Goal: Information Seeking & Learning: Learn about a topic

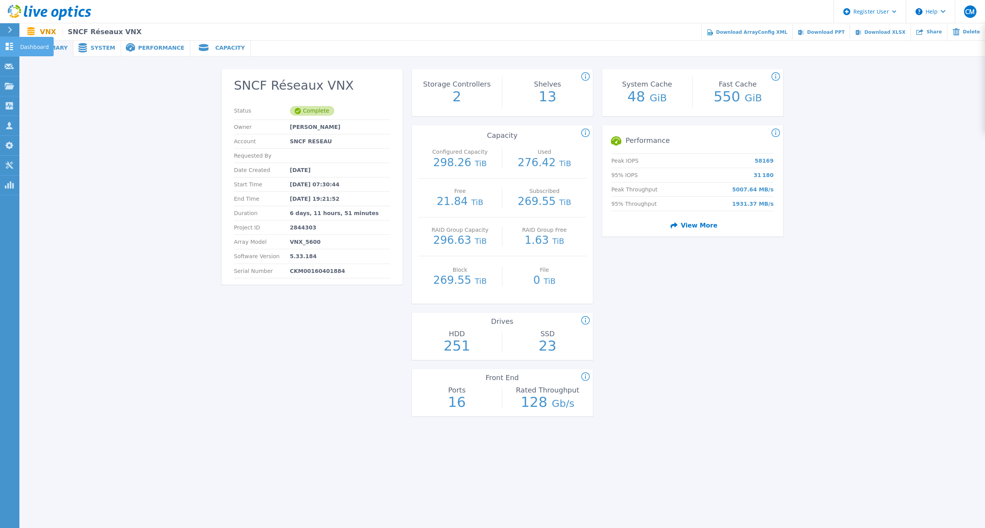
click at [9, 47] on icon at bounding box center [9, 46] width 9 height 7
click at [12, 48] on icon at bounding box center [9, 46] width 9 height 7
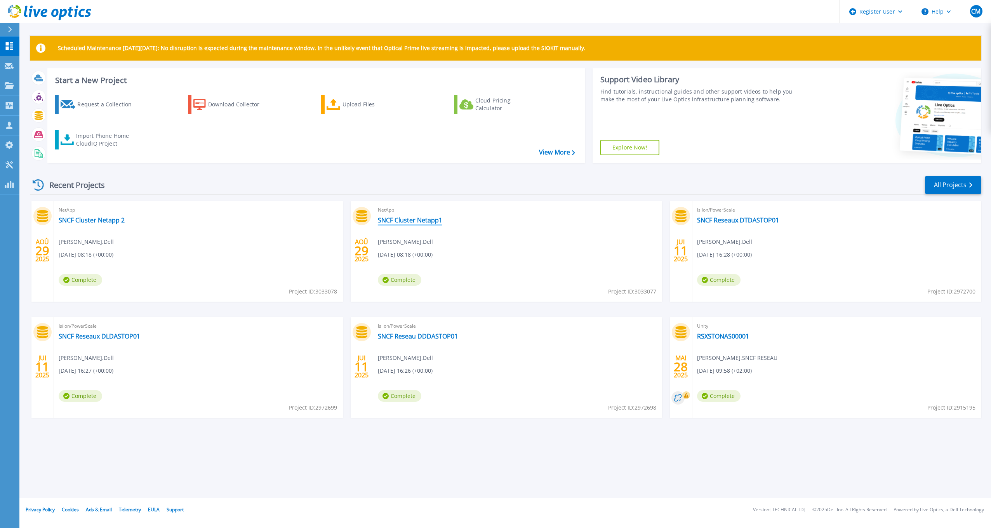
click at [416, 221] on link "SNCF Cluster Netapp1" at bounding box center [410, 220] width 64 height 8
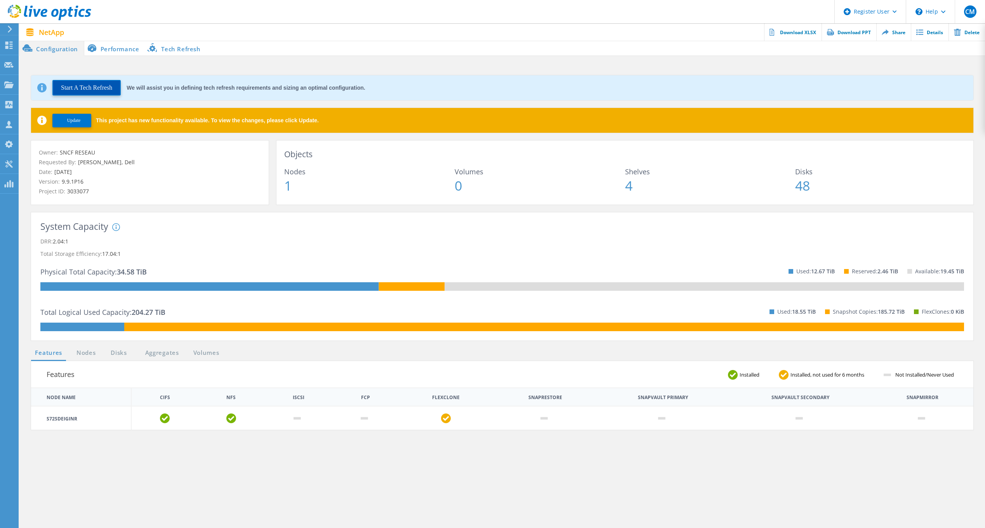
click at [103, 86] on button "Start A Tech Refresh" at bounding box center [86, 88] width 68 height 16
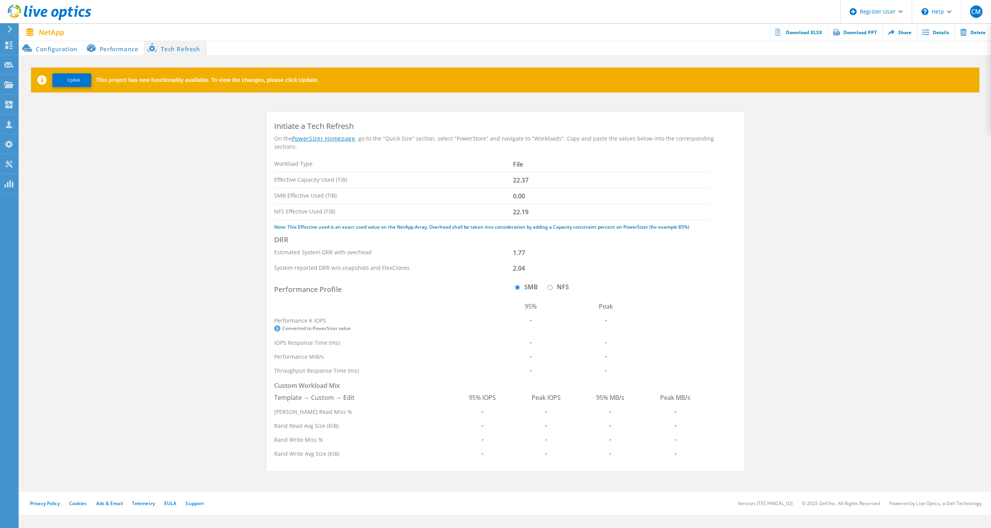
click at [548, 285] on input "NFS" at bounding box center [550, 287] width 5 height 5
radio input "true"
radio input "false"
drag, startPoint x: 470, startPoint y: 446, endPoint x: 550, endPoint y: 445, distance: 79.6
click at [550, 447] on tr "Rand Write Avg Size (KiB) 41.00 42.00 13.00 14.00" at bounding box center [491, 454] width 435 height 14
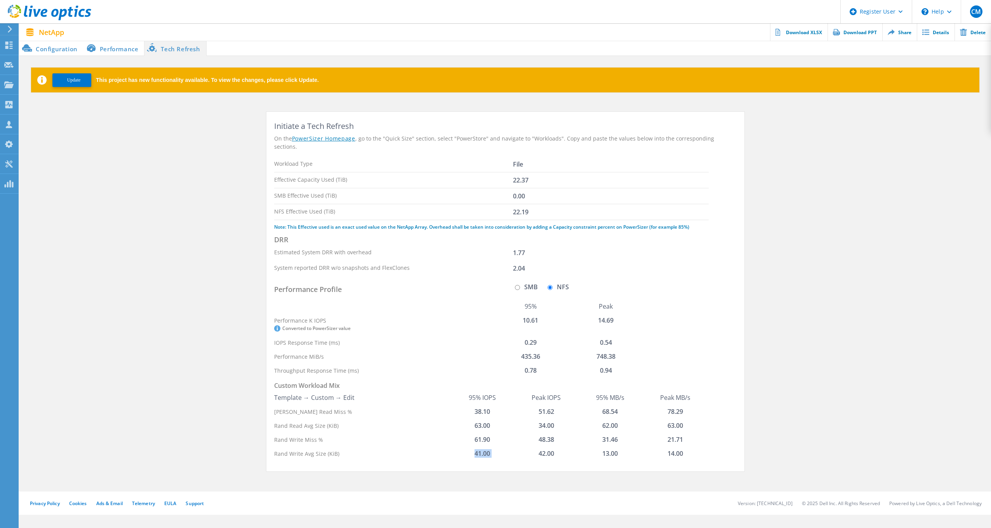
drag, startPoint x: 468, startPoint y: 414, endPoint x: 554, endPoint y: 418, distance: 86.7
click at [554, 419] on tr "Rand Read Avg Size (KiB) 63.00 34.00 62.00 63.00" at bounding box center [491, 426] width 435 height 14
click at [117, 47] on li "Performance" at bounding box center [114, 48] width 61 height 16
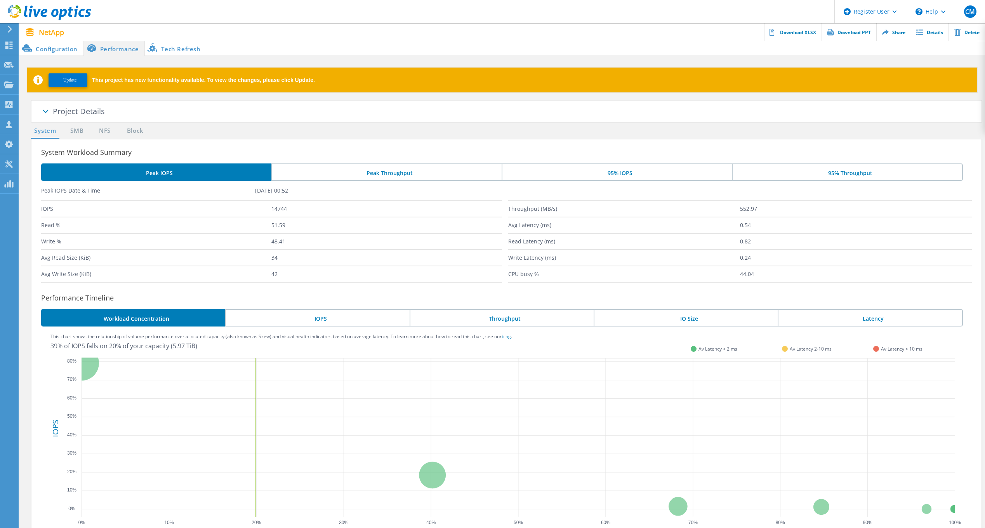
click at [628, 175] on li "95% IOPS" at bounding box center [617, 172] width 230 height 17
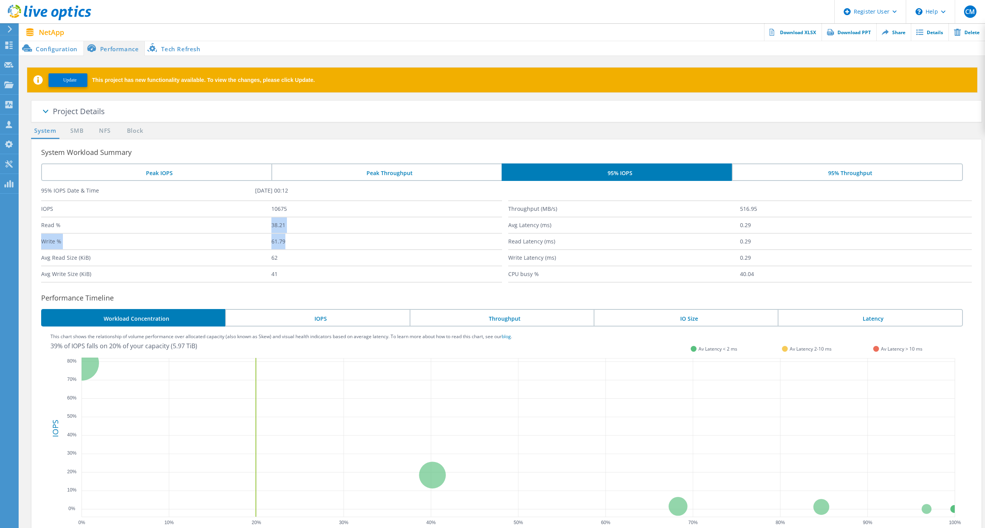
drag, startPoint x: 268, startPoint y: 229, endPoint x: 286, endPoint y: 238, distance: 20.2
click at [286, 238] on div "IOPS 10675 Read % 38.21 Write % 61.79 Avg Read Size (KiB) 62 Avg Write Size (Ki…" at bounding box center [273, 241] width 464 height 82
click at [288, 240] on label "61.79" at bounding box center [387, 242] width 230 height 16
click at [287, 240] on label "61.79" at bounding box center [387, 242] width 230 height 16
click at [183, 175] on li "Peak IOPS" at bounding box center [156, 172] width 230 height 17
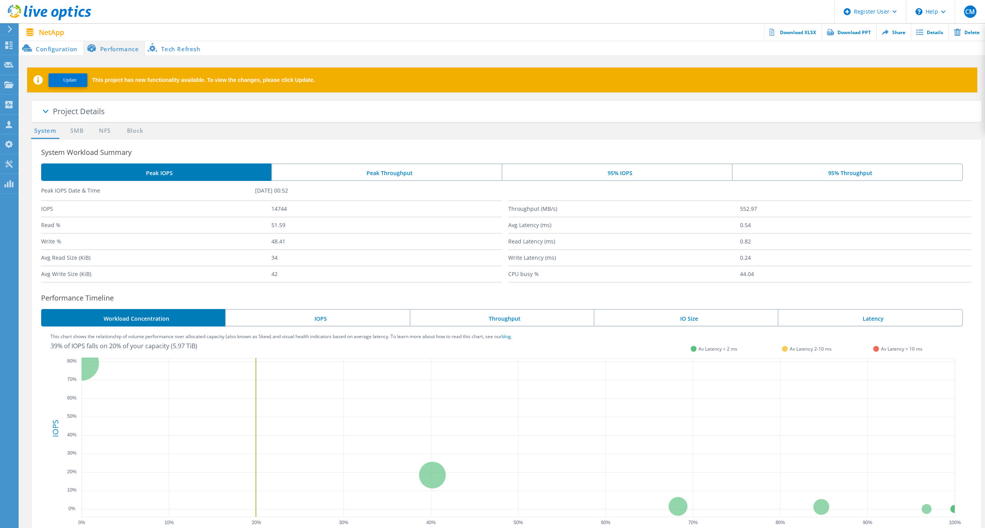
click at [603, 173] on li "95% IOPS" at bounding box center [617, 172] width 230 height 17
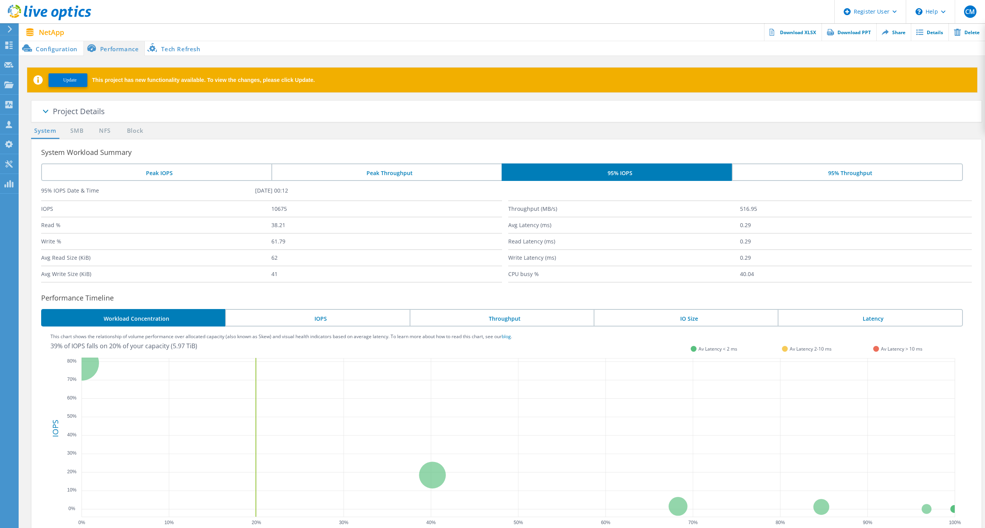
click at [167, 174] on li "Peak IOPS" at bounding box center [156, 172] width 230 height 17
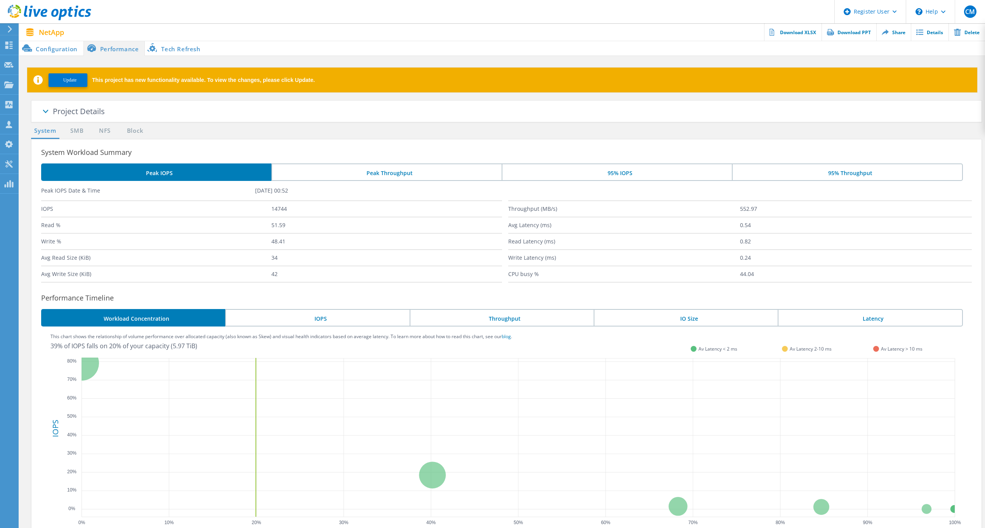
click at [626, 177] on li "95% IOPS" at bounding box center [617, 172] width 230 height 17
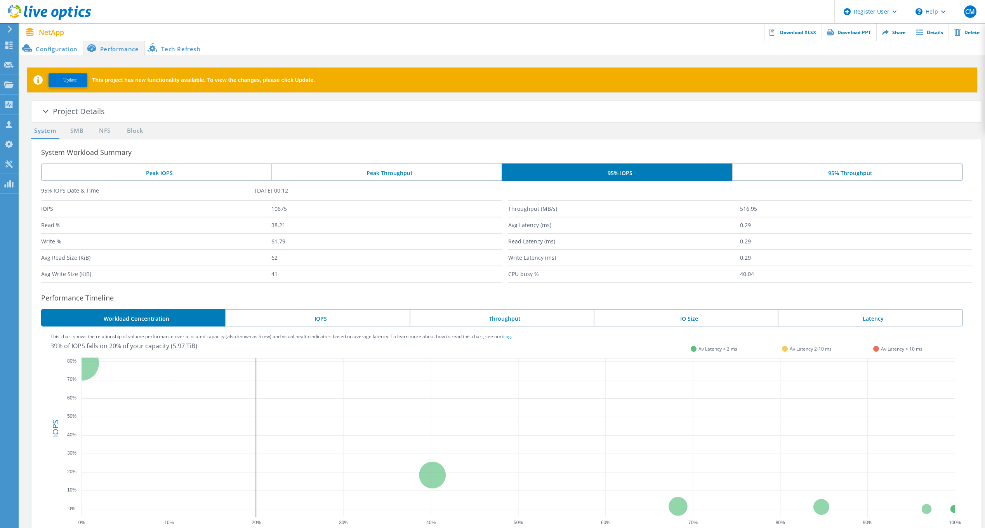
click at [179, 178] on li "Peak IOPS" at bounding box center [156, 172] width 230 height 17
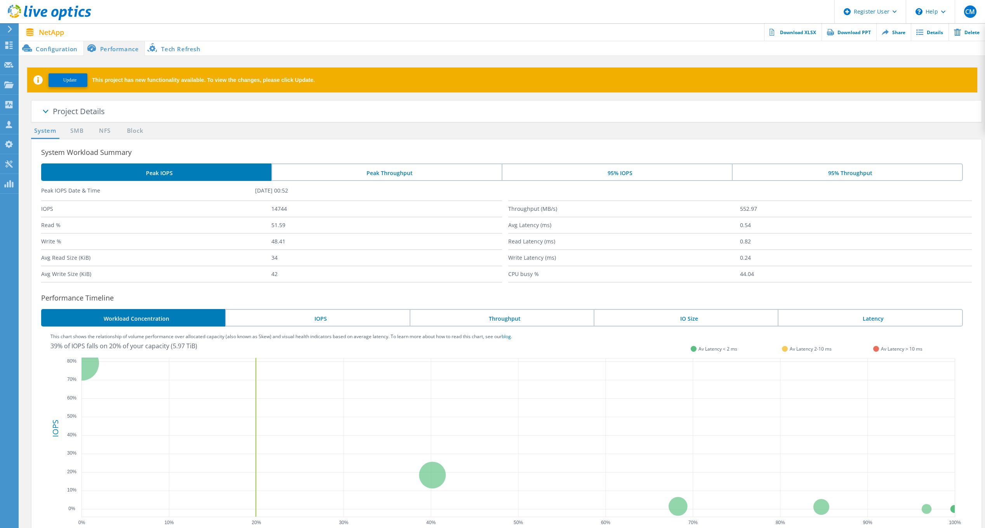
click at [613, 172] on li "95% IOPS" at bounding box center [617, 172] width 230 height 17
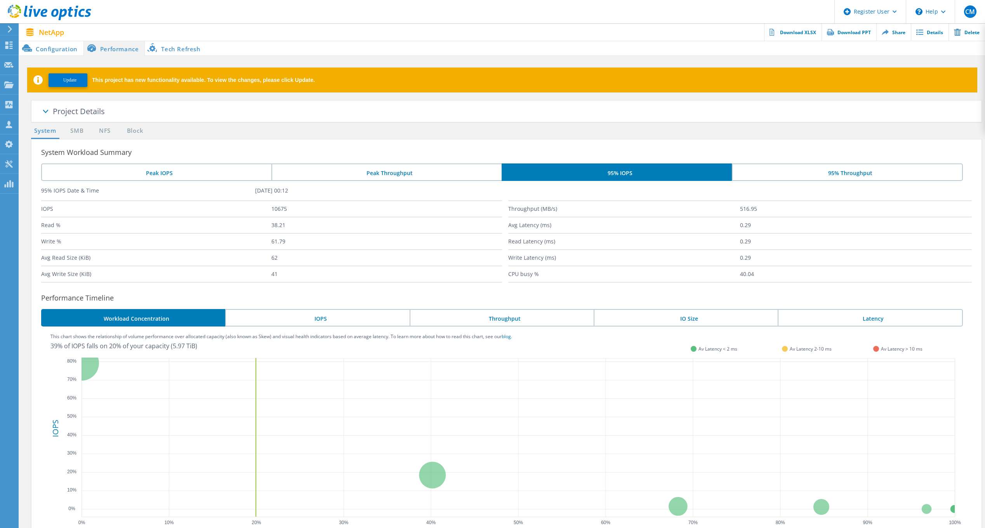
click at [169, 174] on li "Peak IOPS" at bounding box center [156, 172] width 230 height 17
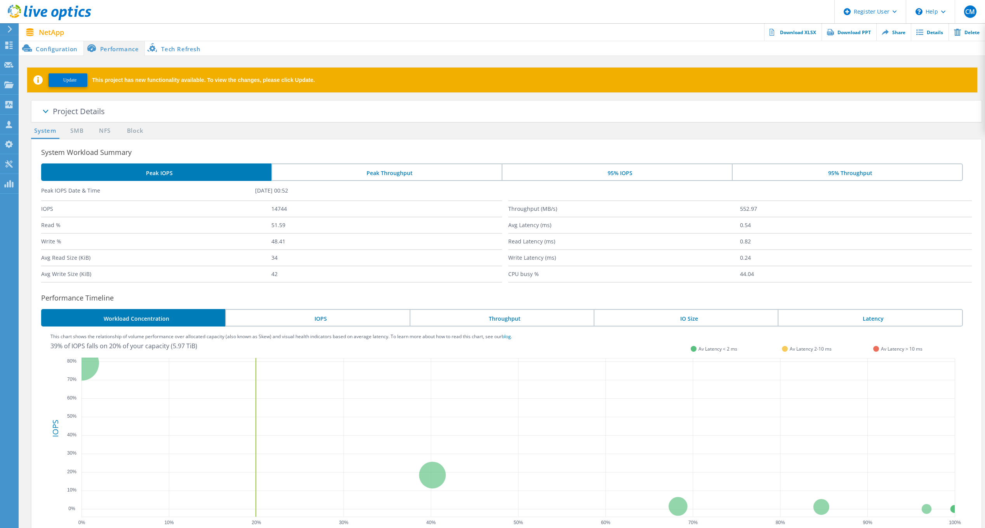
click at [623, 176] on li "95% IOPS" at bounding box center [617, 172] width 230 height 17
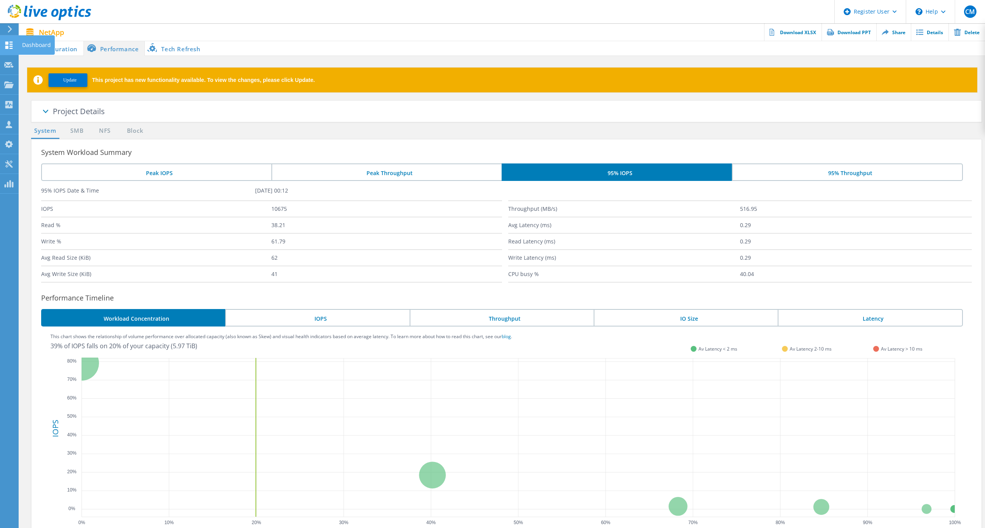
click at [5, 46] on use at bounding box center [8, 45] width 7 height 7
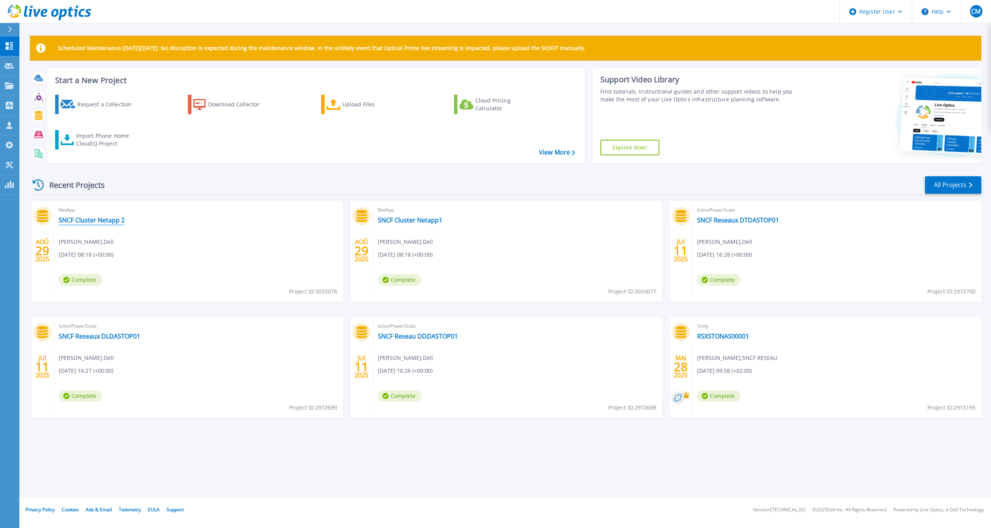
click at [107, 219] on link "SNCF Cluster Netapp 2" at bounding box center [92, 220] width 66 height 8
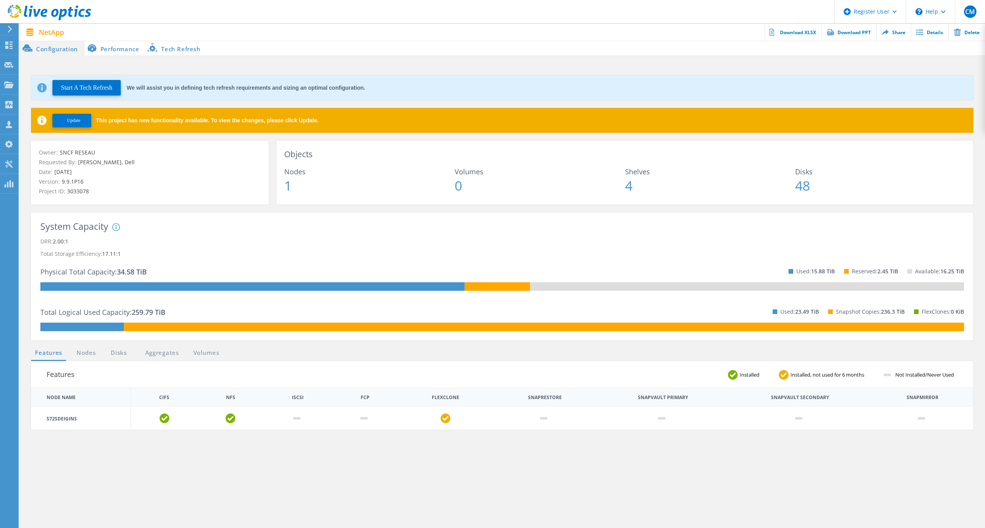
click at [121, 49] on li "Performance" at bounding box center [114, 48] width 61 height 16
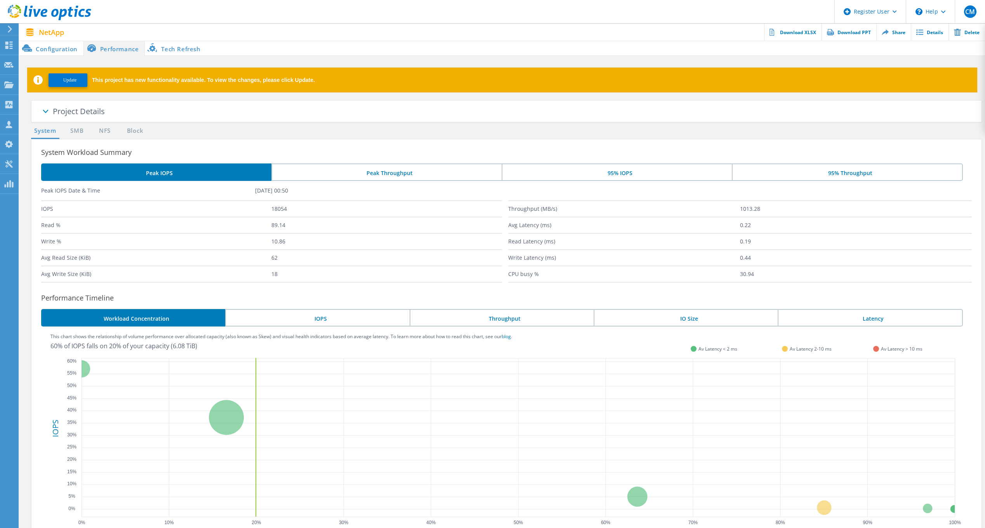
click at [610, 174] on li "95% IOPS" at bounding box center [617, 172] width 230 height 17
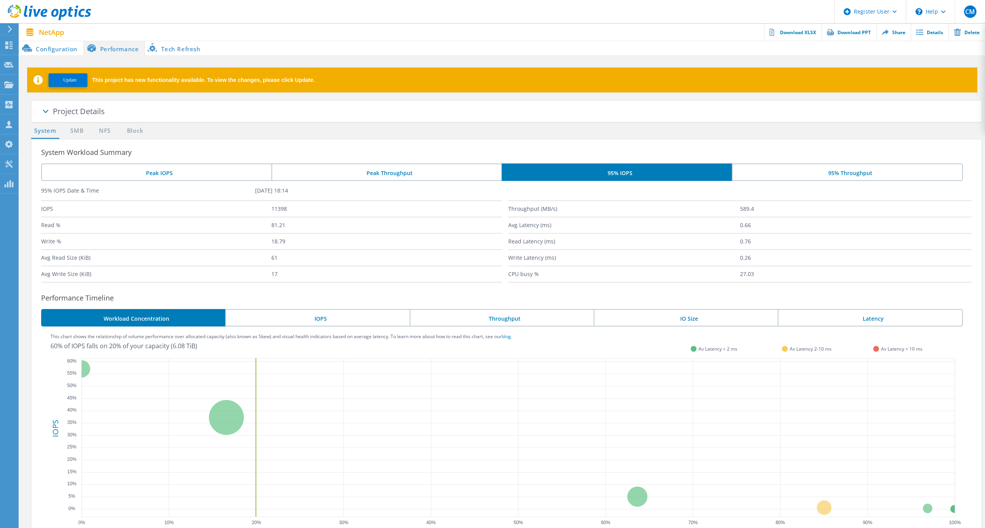
click at [66, 49] on li "Configuration" at bounding box center [51, 48] width 64 height 16
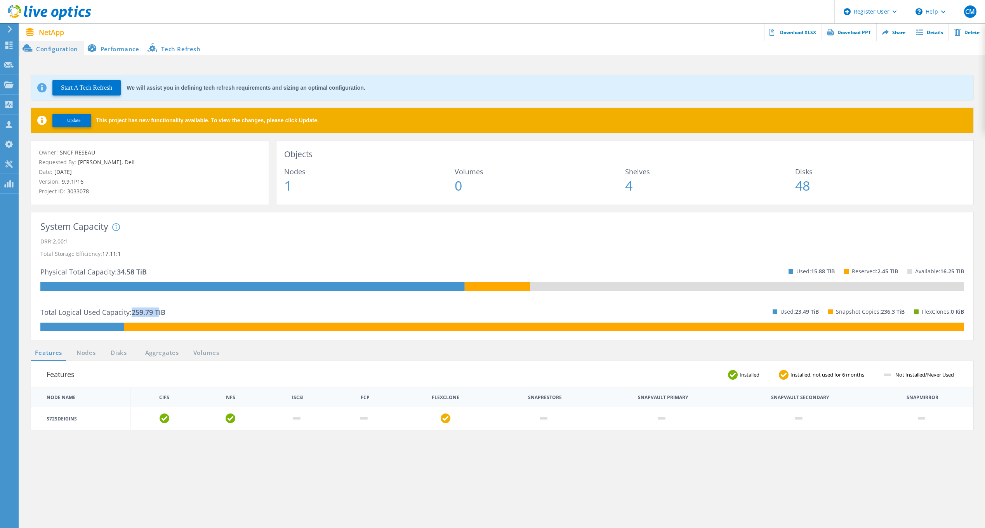
drag, startPoint x: 131, startPoint y: 312, endPoint x: 160, endPoint y: 313, distance: 28.8
click at [160, 313] on p "Total Logical Used Capacity: 259.79 TiB" at bounding box center [102, 312] width 125 height 12
click at [292, 319] on div "Total Logical Used Capacity: 259.79 TiB Used: 23.49 TiB Snapshot Copies: 236.3 …" at bounding box center [502, 312] width 924 height 22
click at [74, 89] on button "Start A Tech Refresh" at bounding box center [86, 88] width 68 height 16
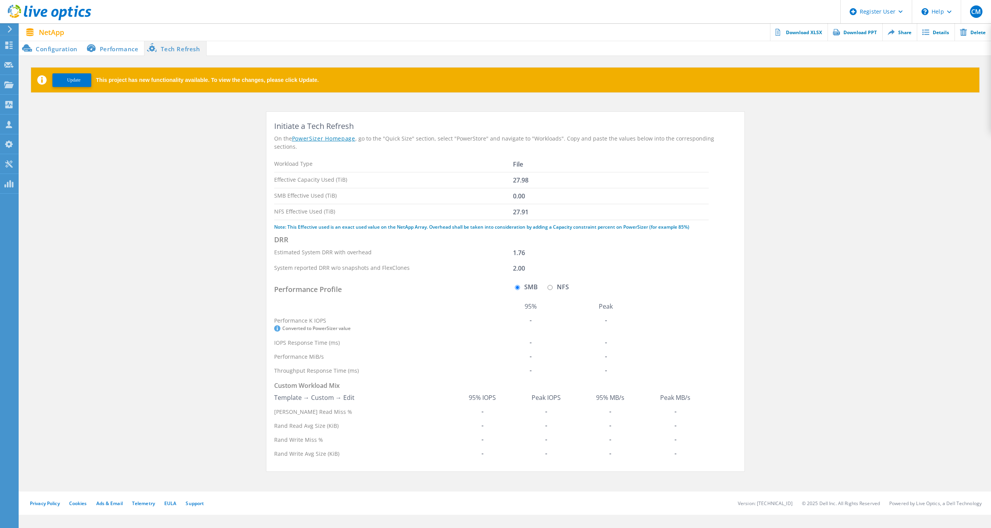
click at [552, 284] on label "NFS" at bounding box center [557, 287] width 23 height 6
click at [552, 285] on input "NFS" at bounding box center [550, 287] width 5 height 5
radio input "true"
radio input "false"
click at [55, 51] on li "Configuration" at bounding box center [51, 48] width 64 height 16
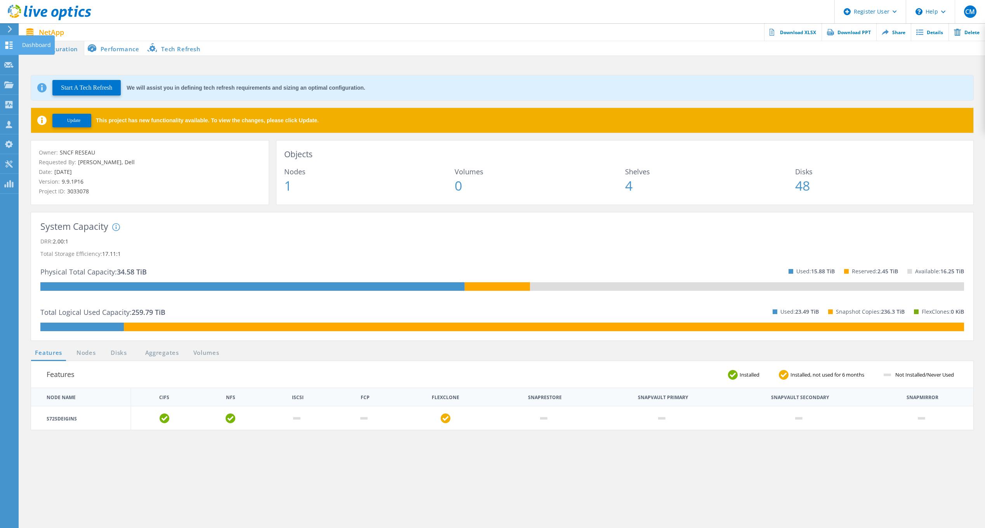
click at [7, 45] on icon at bounding box center [8, 45] width 9 height 7
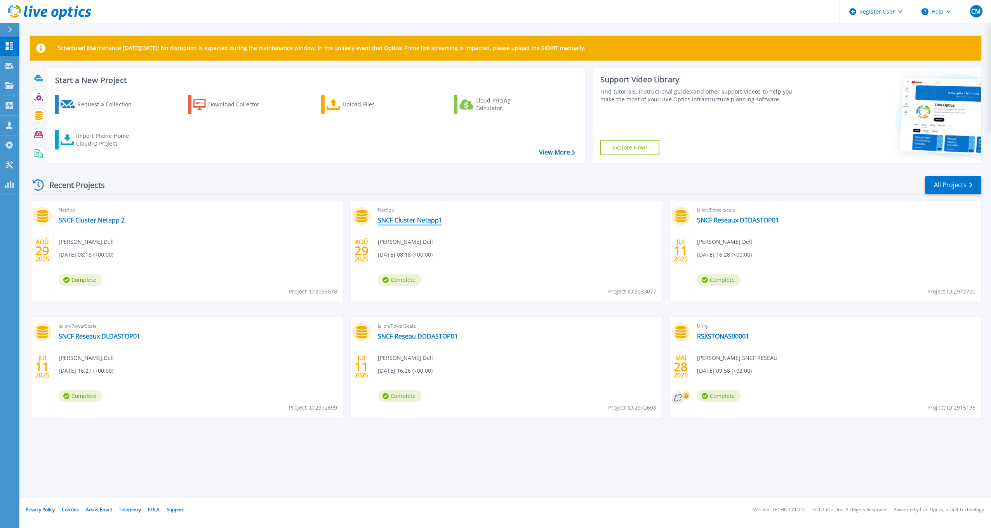
click at [425, 223] on link "SNCF Cluster Netapp1" at bounding box center [410, 220] width 64 height 8
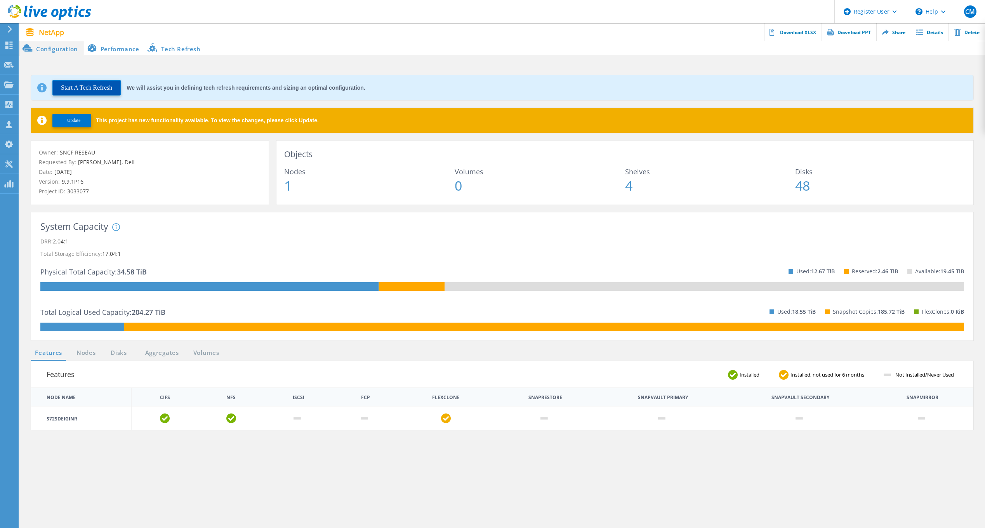
click at [84, 90] on button "Start A Tech Refresh" at bounding box center [86, 88] width 68 height 16
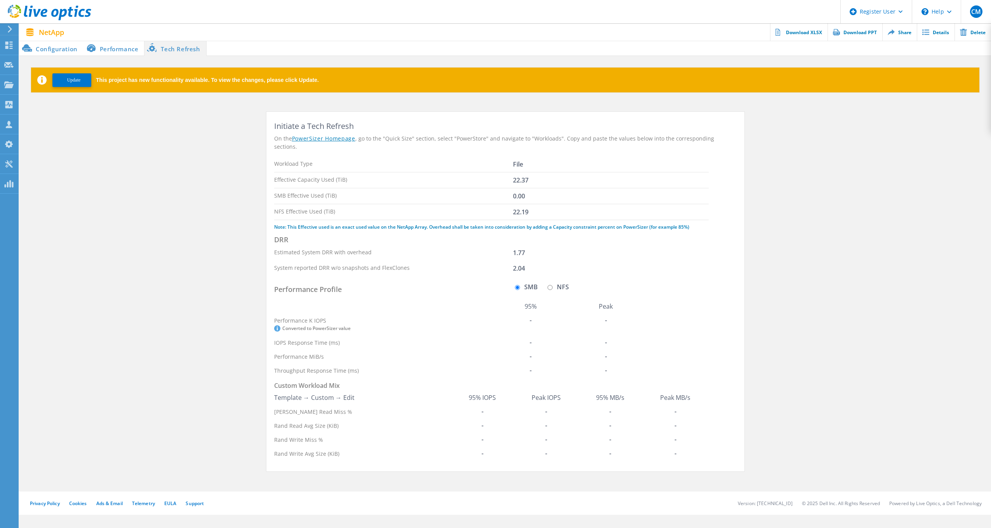
click at [555, 284] on label "NFS" at bounding box center [557, 287] width 23 height 6
click at [553, 285] on input "NFS" at bounding box center [550, 287] width 5 height 5
radio input "true"
radio input "false"
click at [70, 50] on li "Configuration" at bounding box center [51, 48] width 64 height 16
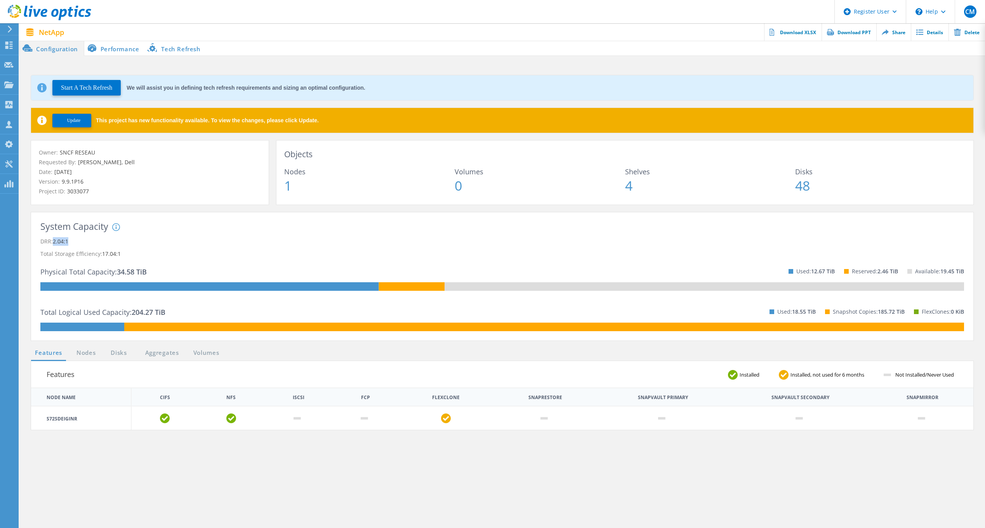
drag, startPoint x: 53, startPoint y: 242, endPoint x: 75, endPoint y: 244, distance: 22.2
click at [75, 244] on p "DRR: 2.04:1" at bounding box center [502, 241] width 924 height 12
drag, startPoint x: 75, startPoint y: 243, endPoint x: 100, endPoint y: 245, distance: 24.9
click at [100, 245] on p "DRR: 2.04:1" at bounding box center [502, 241] width 924 height 12
click at [30, 44] on div "Dashboard" at bounding box center [36, 44] width 29 height 5
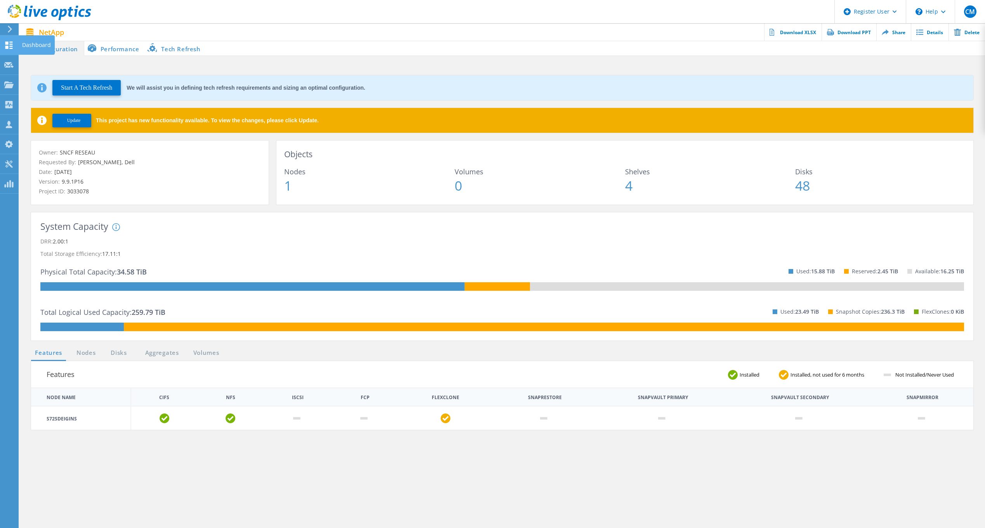
click at [7, 46] on use at bounding box center [8, 45] width 7 height 7
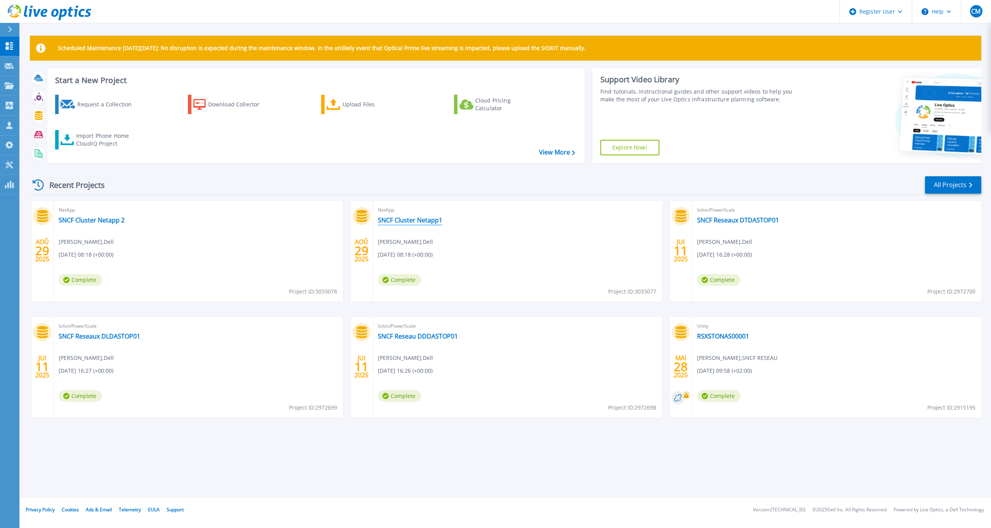
click at [425, 223] on link "SNCF Cluster Netapp1" at bounding box center [410, 220] width 64 height 8
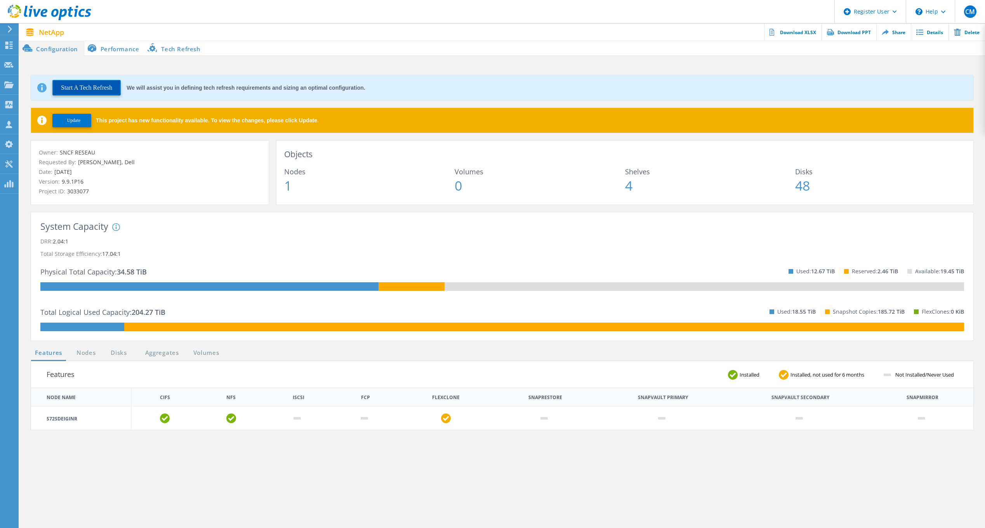
click at [84, 89] on button "Start A Tech Refresh" at bounding box center [86, 88] width 68 height 16
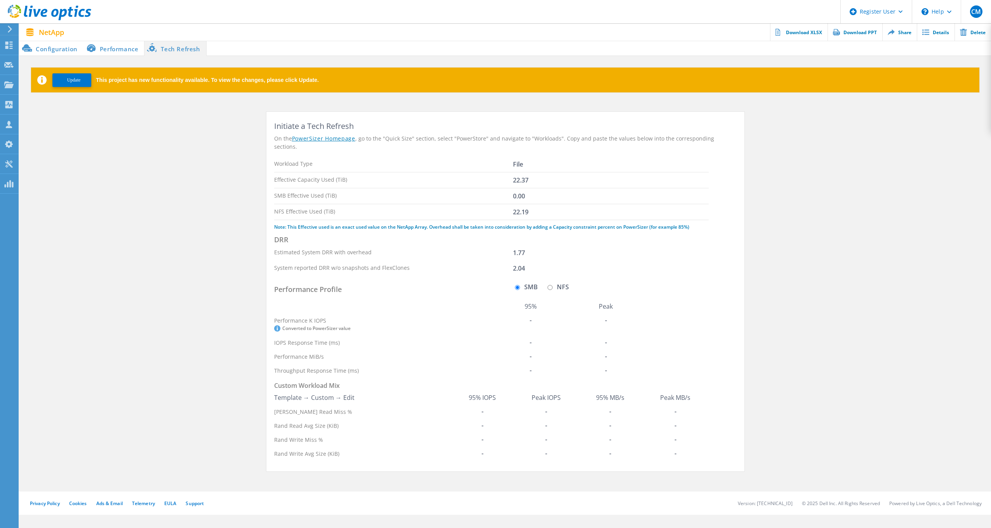
click at [545, 284] on div "SMB NFS" at bounding box center [541, 289] width 56 height 11
click at [553, 284] on label "NFS" at bounding box center [557, 287] width 23 height 6
click at [553, 285] on input "NFS" at bounding box center [550, 287] width 5 height 5
radio input "true"
radio input "false"
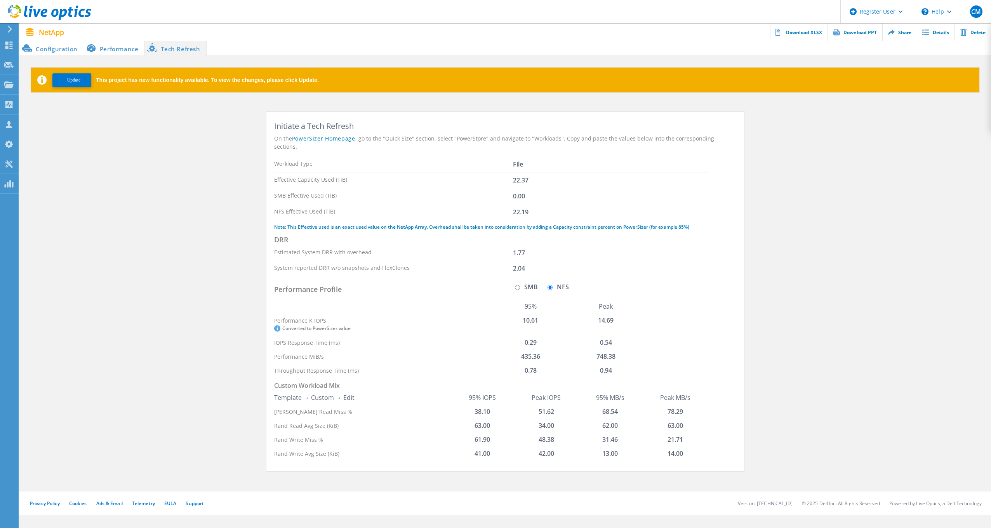
click at [70, 48] on li "Configuration" at bounding box center [51, 48] width 64 height 16
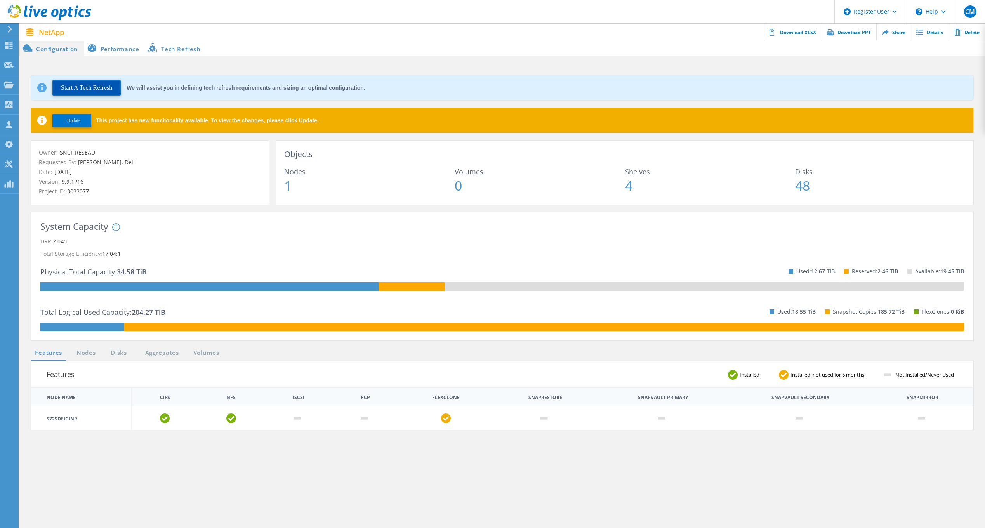
click at [96, 92] on button "Start A Tech Refresh" at bounding box center [86, 88] width 68 height 16
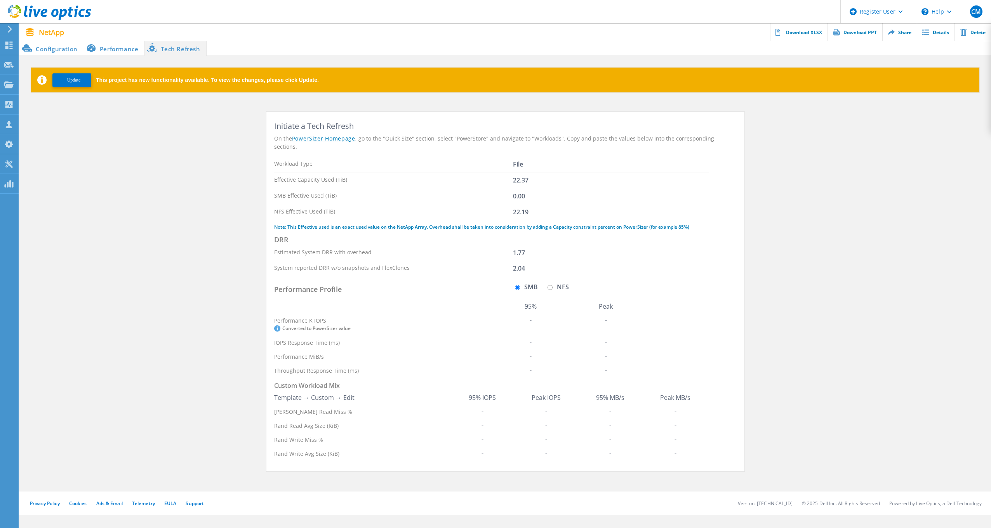
click at [49, 52] on li "Configuration" at bounding box center [51, 48] width 64 height 16
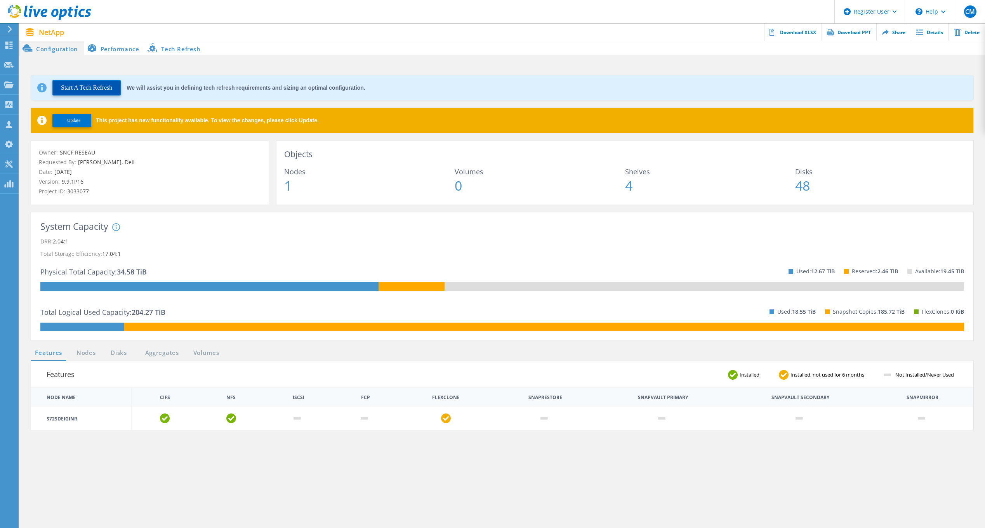
click at [108, 82] on button "Start A Tech Refresh" at bounding box center [86, 88] width 68 height 16
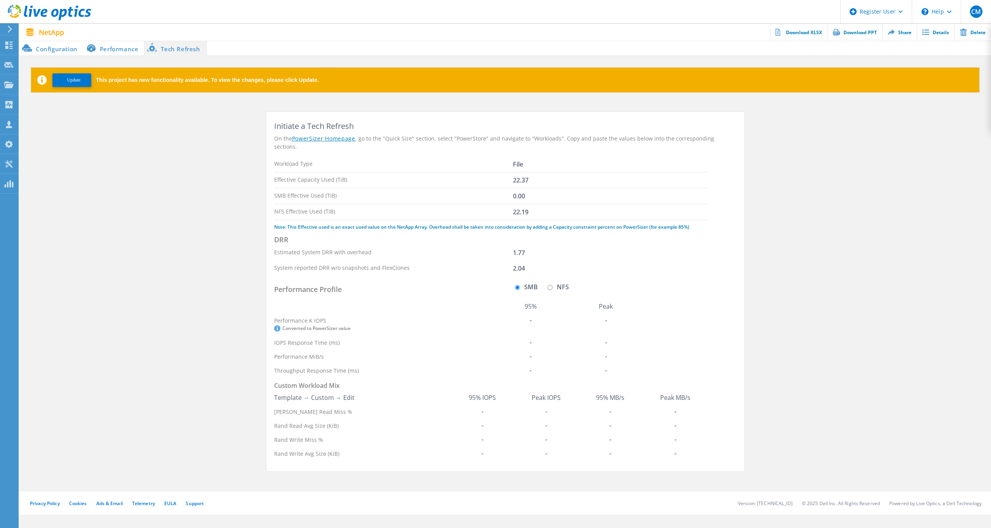
click at [548, 285] on input "NFS" at bounding box center [550, 287] width 5 height 5
radio input "true"
radio input "false"
click at [63, 50] on li "Configuration" at bounding box center [51, 48] width 64 height 16
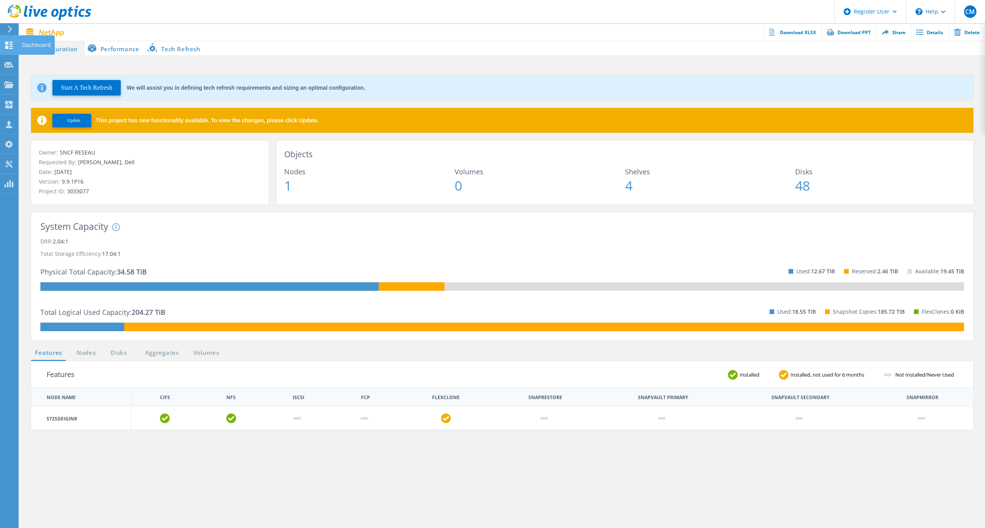
click at [7, 46] on use at bounding box center [8, 45] width 7 height 7
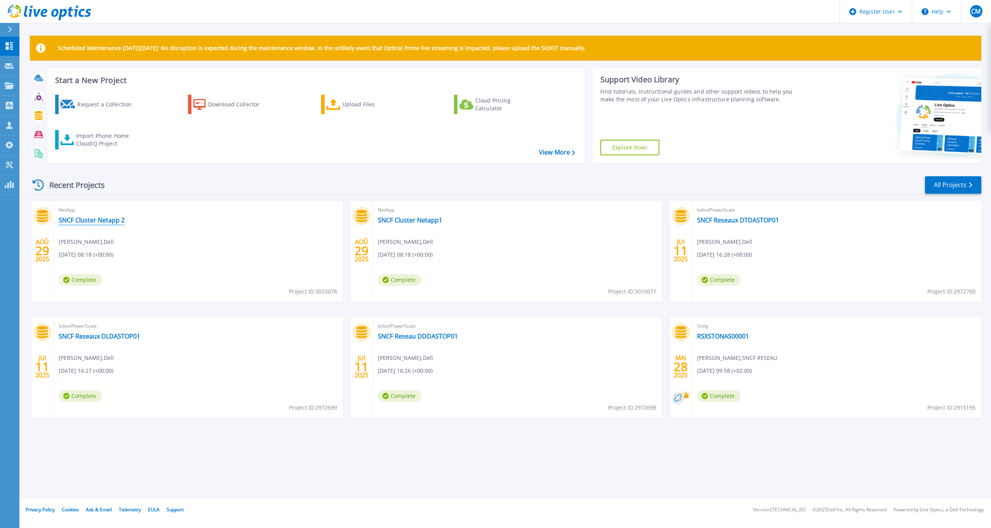
click at [110, 218] on link "SNCF Cluster Netapp 2" at bounding box center [92, 220] width 66 height 8
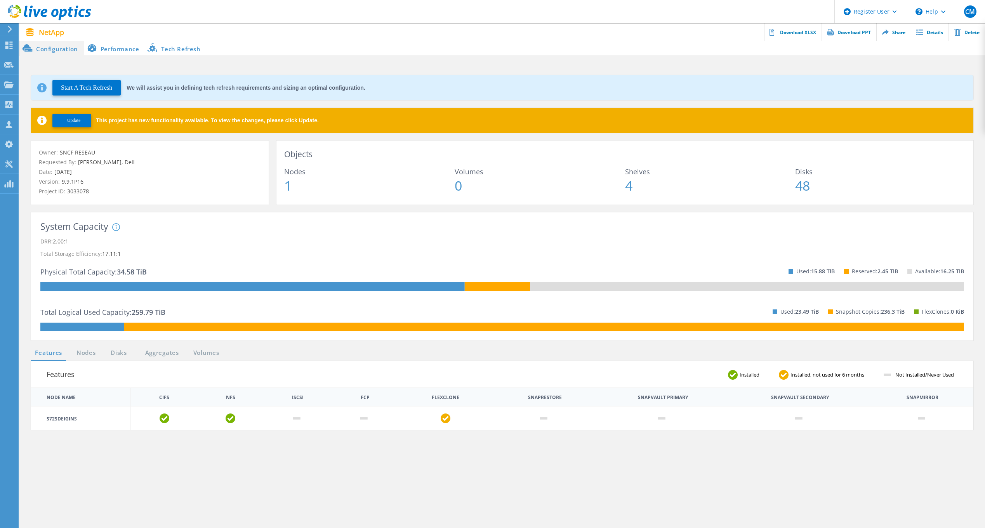
click at [117, 47] on li "Performance" at bounding box center [114, 48] width 61 height 16
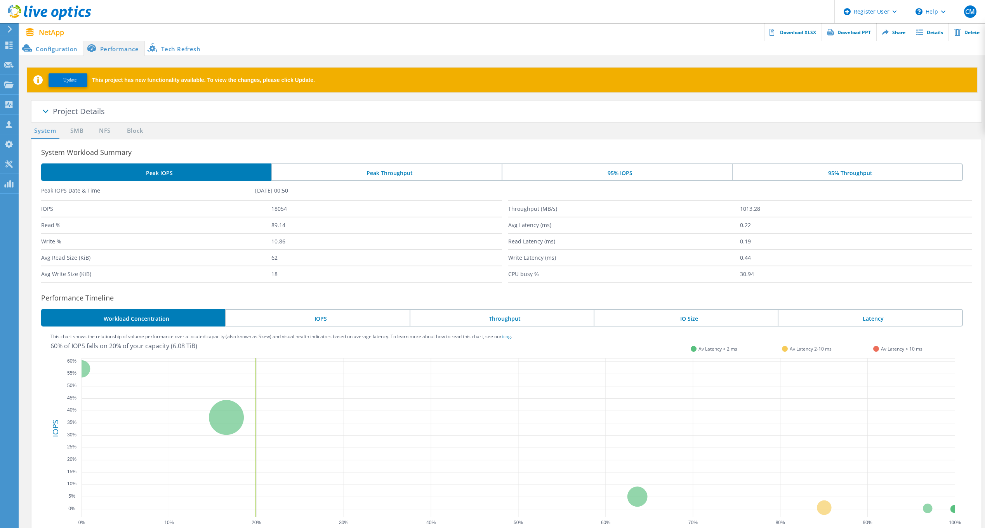
click at [626, 173] on li "95% IOPS" at bounding box center [617, 172] width 230 height 17
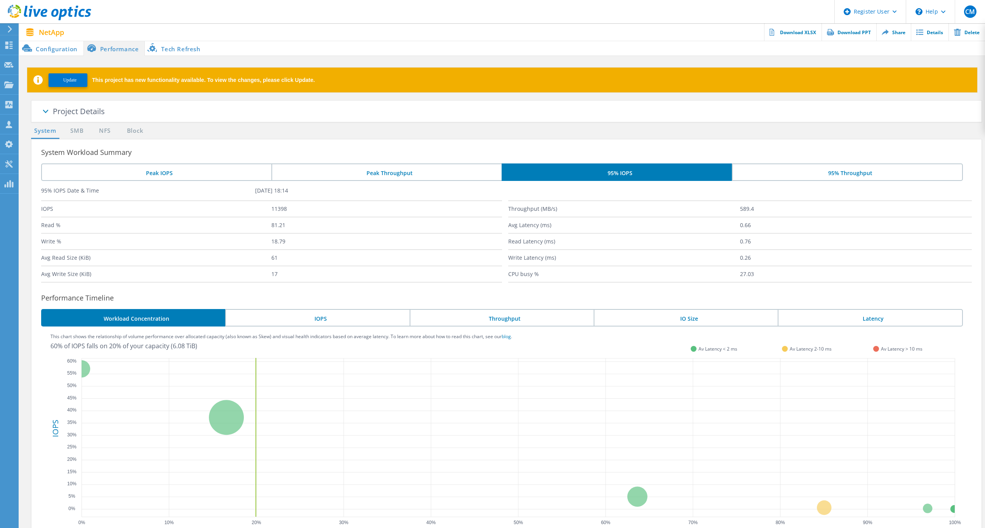
click at [79, 47] on li "Configuration" at bounding box center [51, 48] width 64 height 16
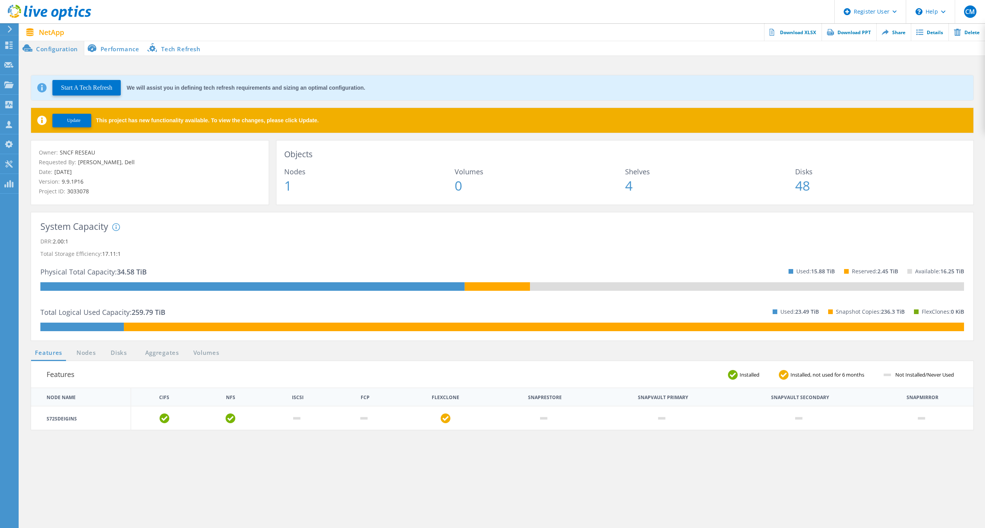
click at [116, 47] on li "Performance" at bounding box center [114, 48] width 61 height 16
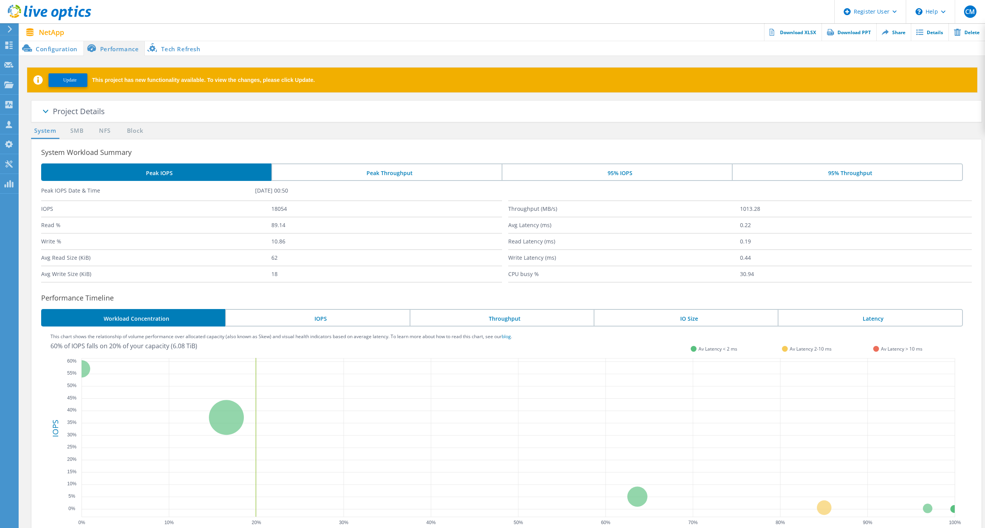
click at [625, 172] on li "95% IOPS" at bounding box center [617, 172] width 230 height 17
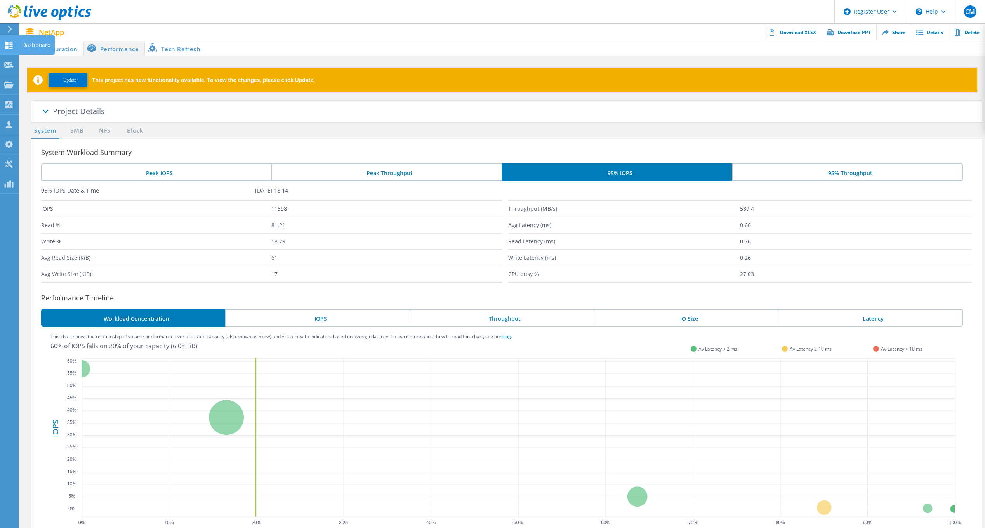
click at [7, 47] on use at bounding box center [8, 45] width 7 height 7
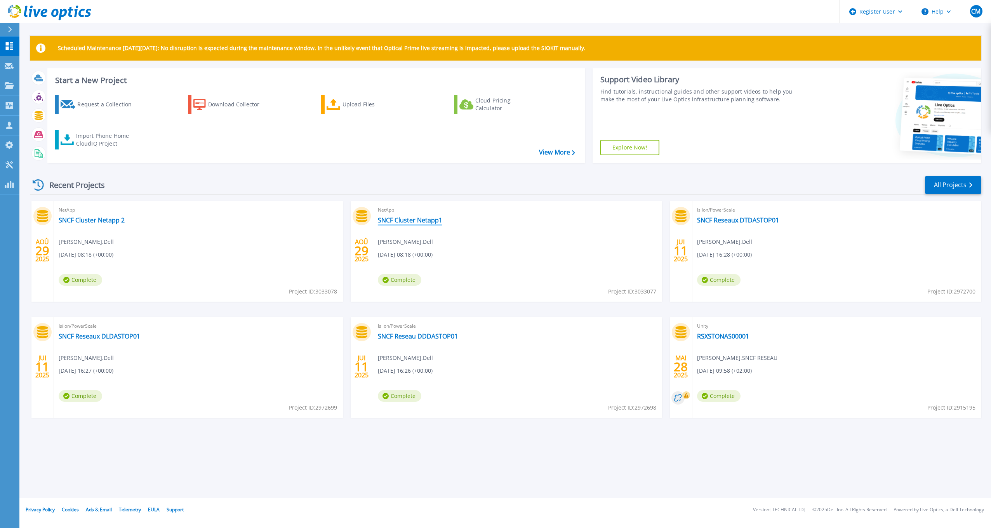
click at [411, 222] on link "SNCF Cluster Netapp1" at bounding box center [410, 220] width 64 height 8
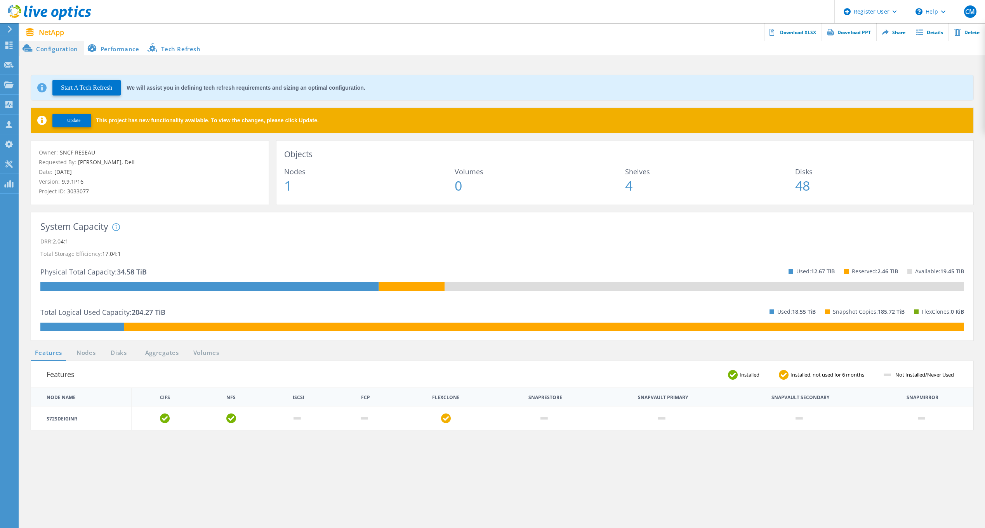
click at [121, 50] on li "Performance" at bounding box center [114, 48] width 61 height 16
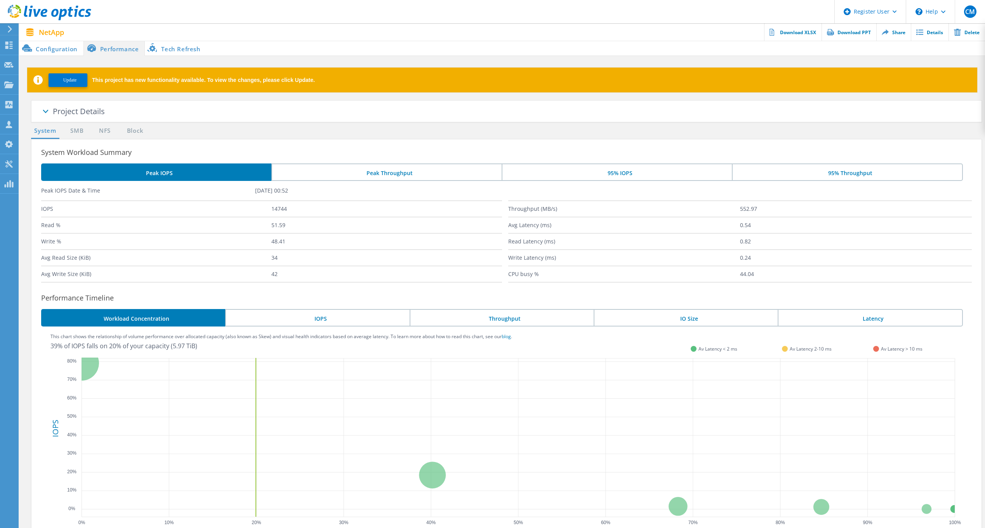
click at [614, 176] on li "95% IOPS" at bounding box center [617, 172] width 230 height 17
